Goal: Information Seeking & Learning: Learn about a topic

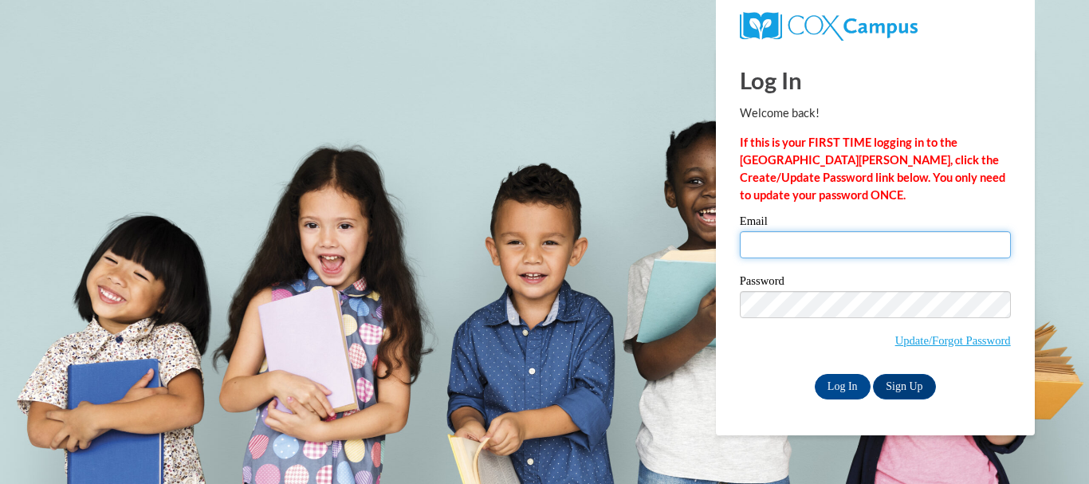
click at [804, 241] on input "Email" at bounding box center [875, 244] width 271 height 27
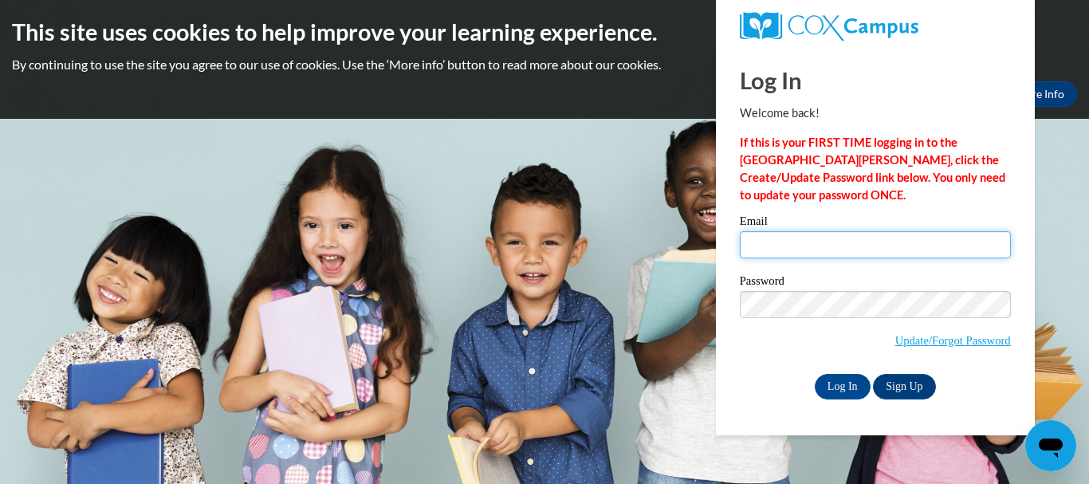
type input "tragland4951@columbus.k12.oh.us"
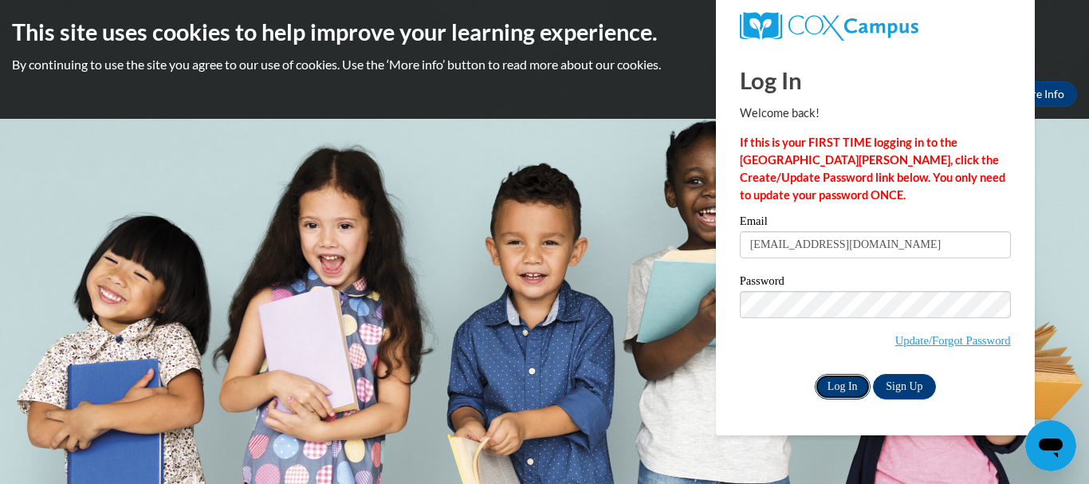
click at [834, 387] on input "Log In" at bounding box center [843, 387] width 56 height 26
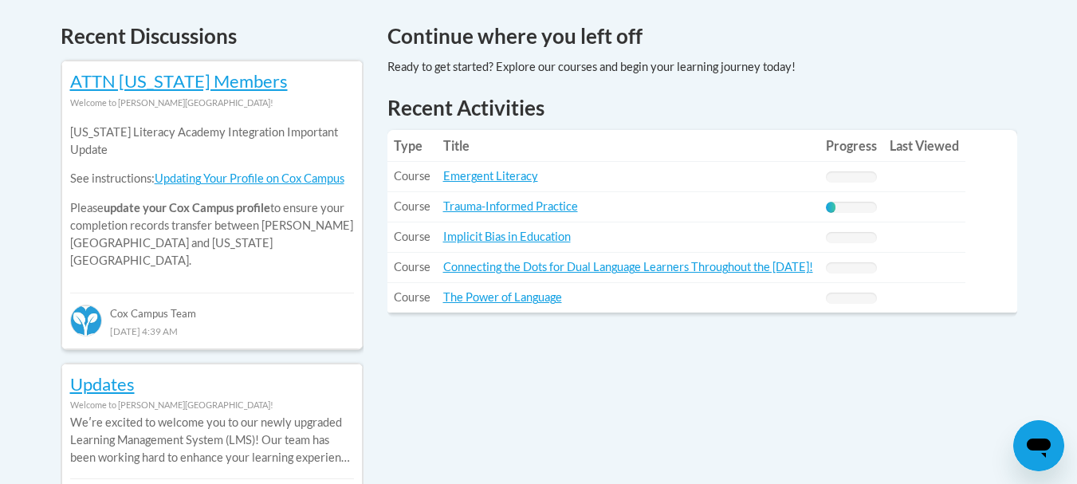
scroll to position [718, 0]
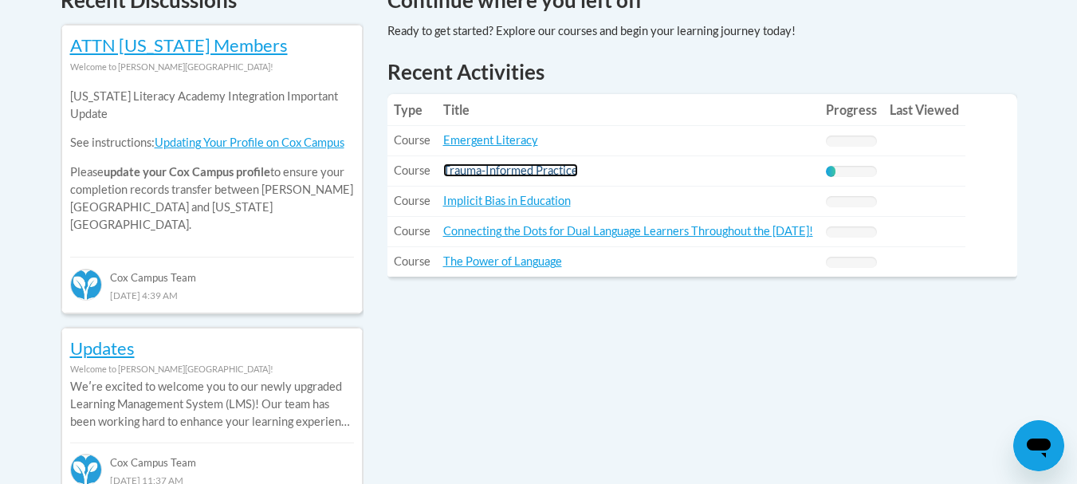
click at [523, 170] on link "Trauma-Informed Practice" at bounding box center [510, 170] width 135 height 14
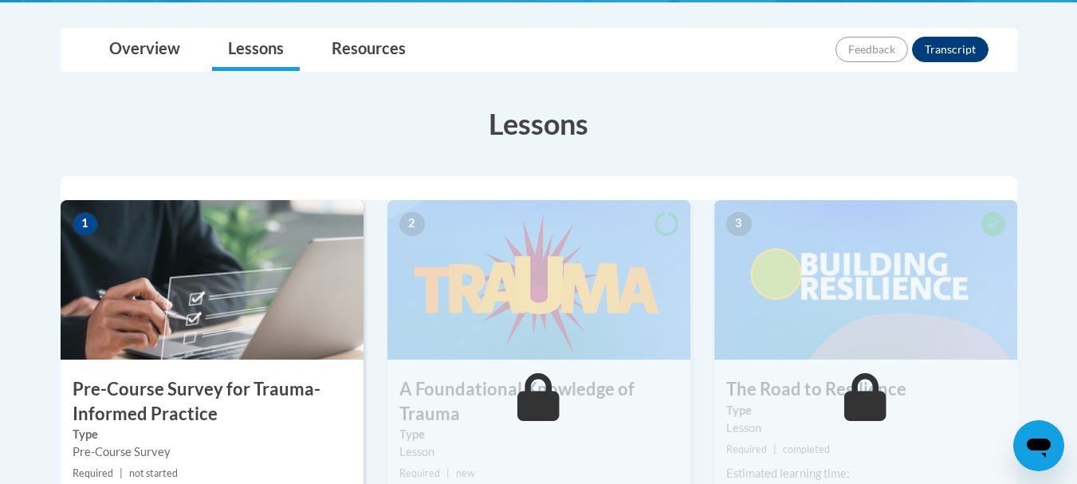
scroll to position [399, 0]
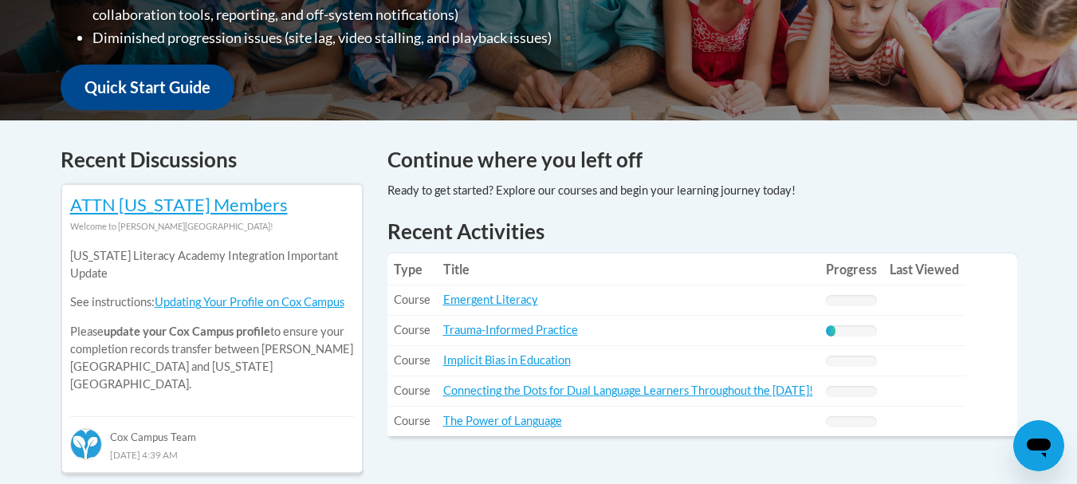
scroll to position [638, 0]
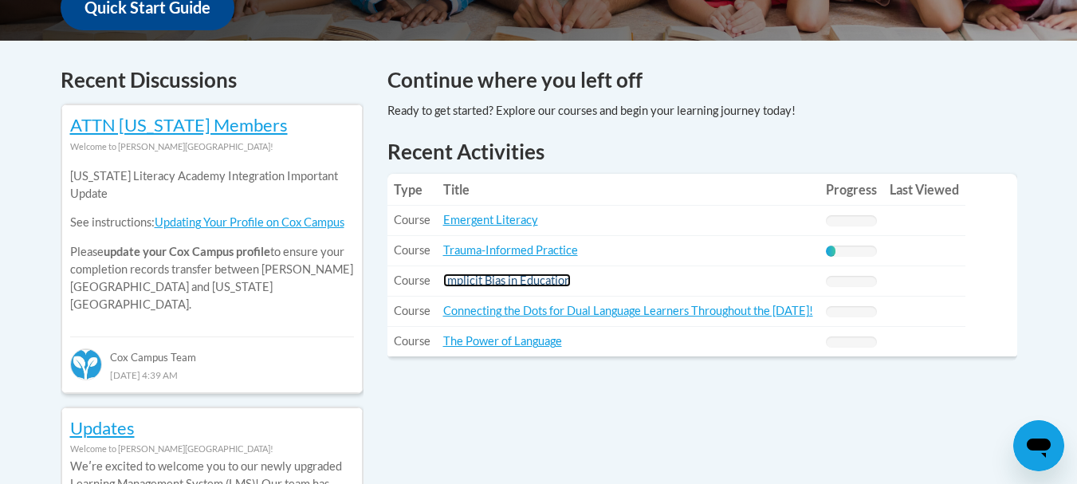
click at [474, 283] on link "Implicit Bias in Education" at bounding box center [507, 280] width 128 height 14
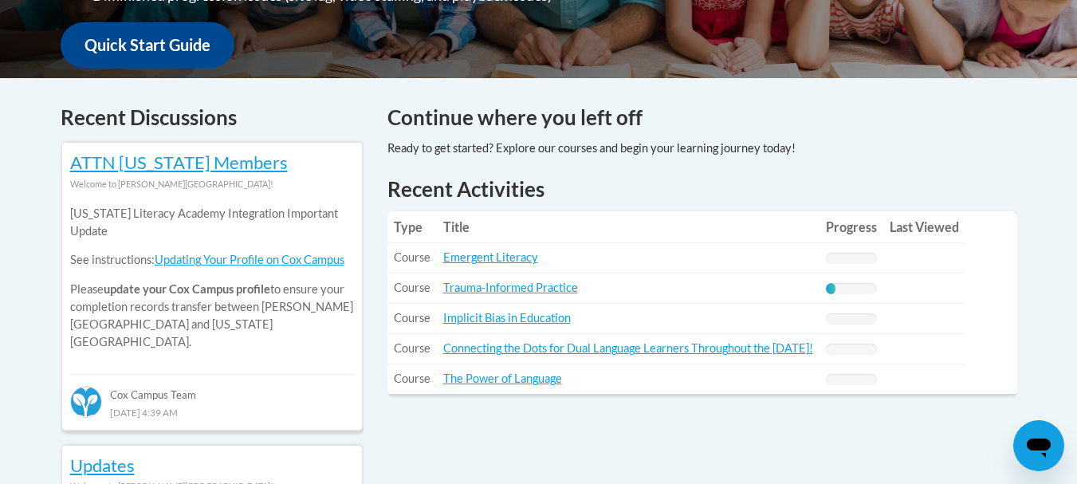
scroll to position [638, 0]
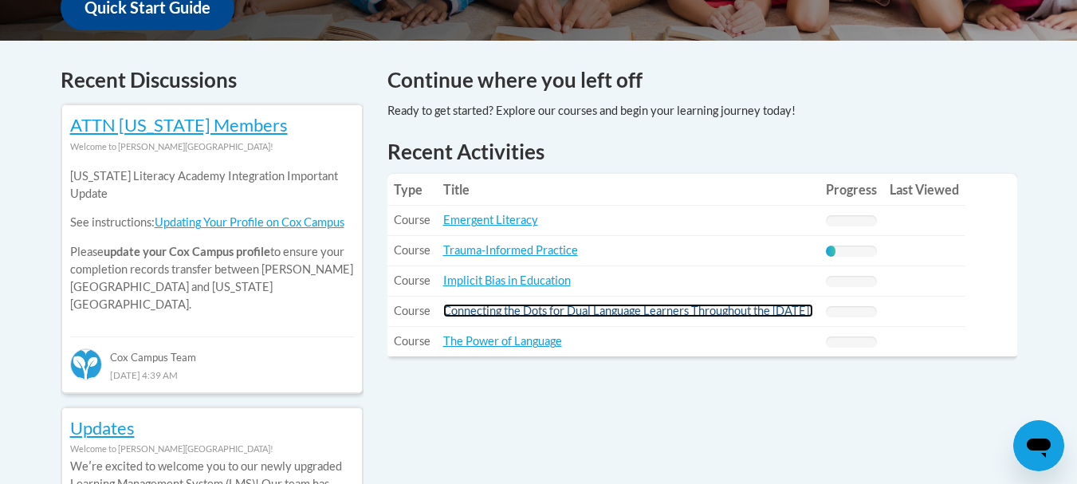
click at [564, 315] on link "Connecting the Dots for Dual Language Learners Throughout the [DATE]!" at bounding box center [628, 311] width 370 height 14
